Goal: Contribute content: Contribute content

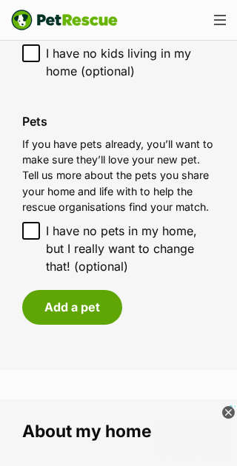
scroll to position [1691, 0]
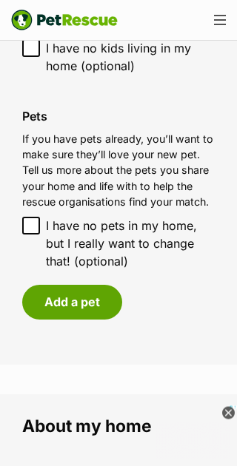
click at [78, 285] on button "Add a pet" at bounding box center [72, 302] width 100 height 34
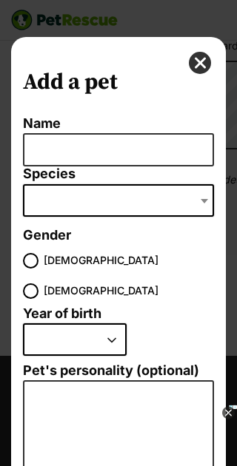
scroll to position [0, 0]
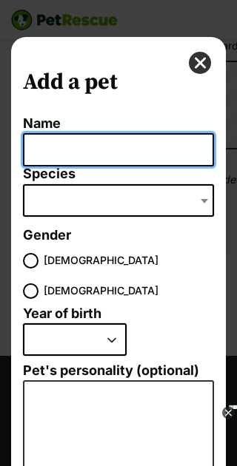
click at [112, 152] on input "Name" at bounding box center [118, 149] width 191 height 33
type input "Rocky"
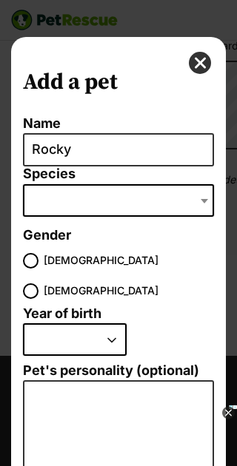
click at [161, 206] on span "Dialog Window - Close (Press escape to close)" at bounding box center [118, 200] width 191 height 33
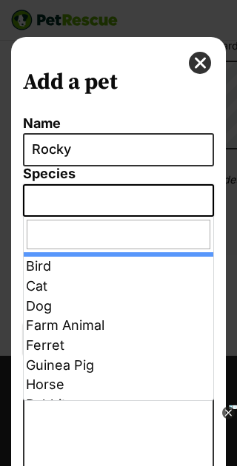
click at [190, 204] on span "Dialog Window - Close (Press escape to close)" at bounding box center [118, 200] width 191 height 33
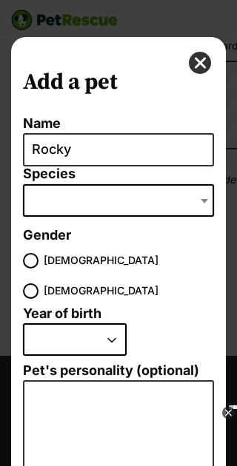
click at [211, 198] on span "Dialog Window - Close (Press escape to close)" at bounding box center [205, 200] width 15 height 33
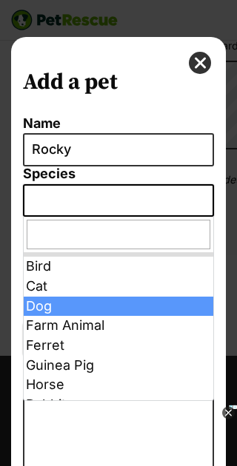
select select "1"
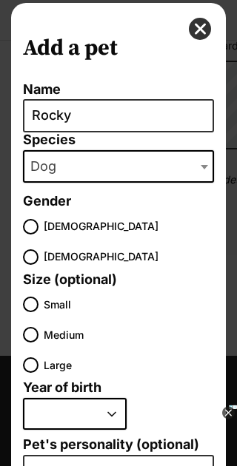
scroll to position [37, 0]
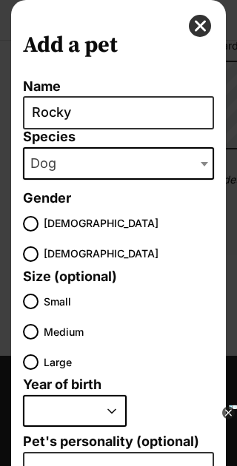
click at [37, 226] on input "[DEMOGRAPHIC_DATA]" at bounding box center [31, 224] width 16 height 16
radio input "true"
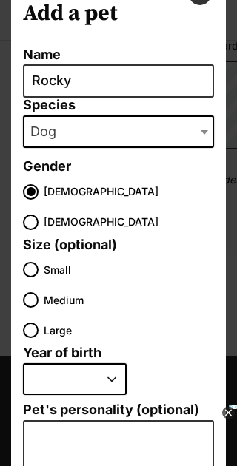
scroll to position [73, 0]
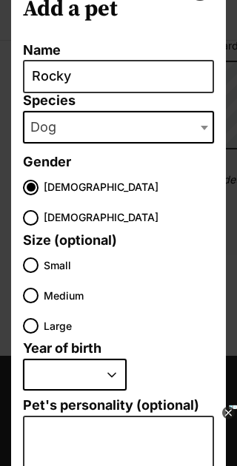
click at [36, 263] on input "Small" at bounding box center [31, 266] width 16 height 16
radio input "true"
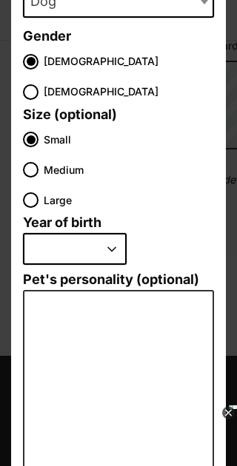
scroll to position [200, 0]
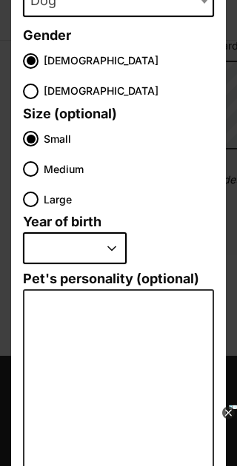
click at [118, 251] on select "2025 2024 2023 2022 2021 2020 2019 2018 2017 2016 2015 2014 2013 2012 2011 2010…" at bounding box center [75, 248] width 104 height 33
select select "2012"
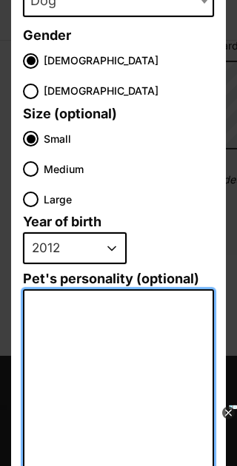
click at [138, 327] on textarea "Pet's personality (optional)" at bounding box center [118, 451] width 191 height 324
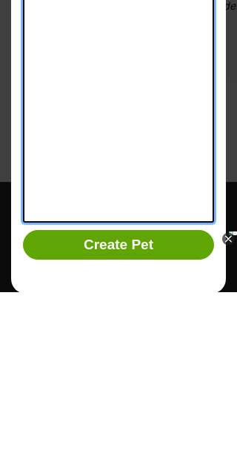
scroll to position [416, 0]
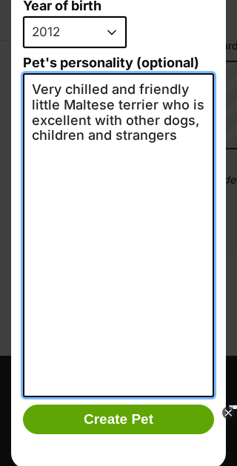
type textarea "Very chilled and friendly little Maltese terrier who is excellent with other do…"
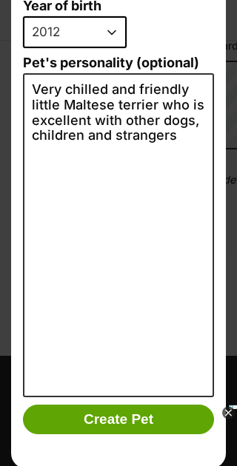
click at [187, 37] on li "2025 2024 2023 2022 2021 2020 2019 2018 2017 2016 2015 2014 2013 2012 2011 2010…" at bounding box center [115, 36] width 184 height 40
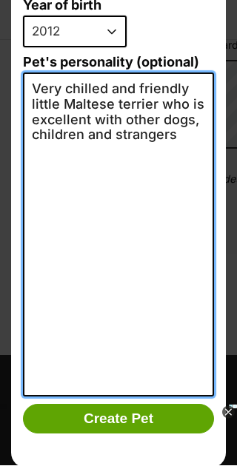
click at [161, 395] on textarea "Very chilled and friendly little Maltese terrier who is excellent with other do…" at bounding box center [118, 235] width 191 height 324
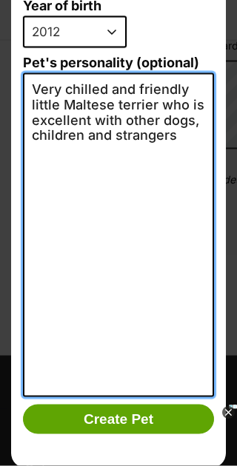
click at [181, 182] on textarea "Very chilled and friendly little Maltese terrier who is excellent with other do…" at bounding box center [118, 235] width 191 height 324
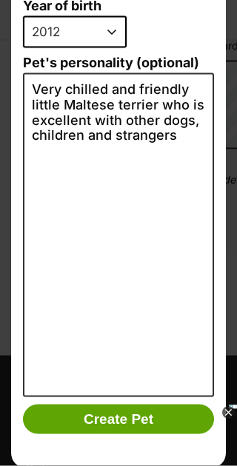
click at [192, 29] on li "2025 2024 2023 2022 2021 2020 2019 2018 2017 2016 2015 2014 2013 2012 2011 2010…" at bounding box center [115, 36] width 184 height 40
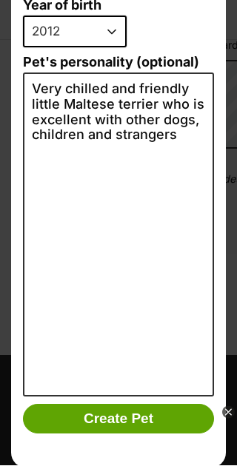
scroll to position [0, 0]
click at [119, 405] on button "Create Pet" at bounding box center [118, 420] width 191 height 30
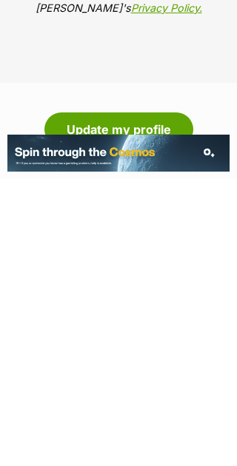
scroll to position [2423, 0]
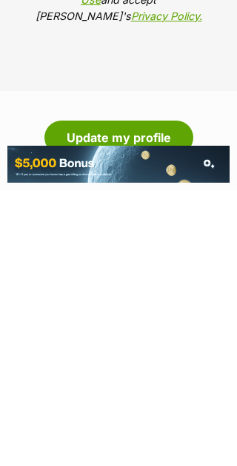
click at [118, 397] on button "Update my profile" at bounding box center [118, 414] width 149 height 34
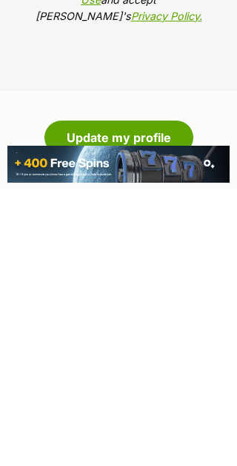
scroll to position [2699, 0]
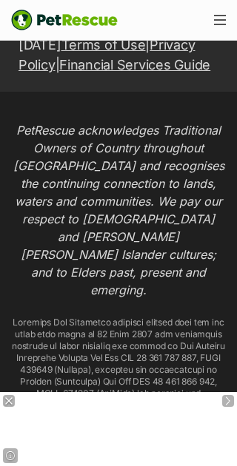
scroll to position [2651, 0]
